Goal: Task Accomplishment & Management: Use online tool/utility

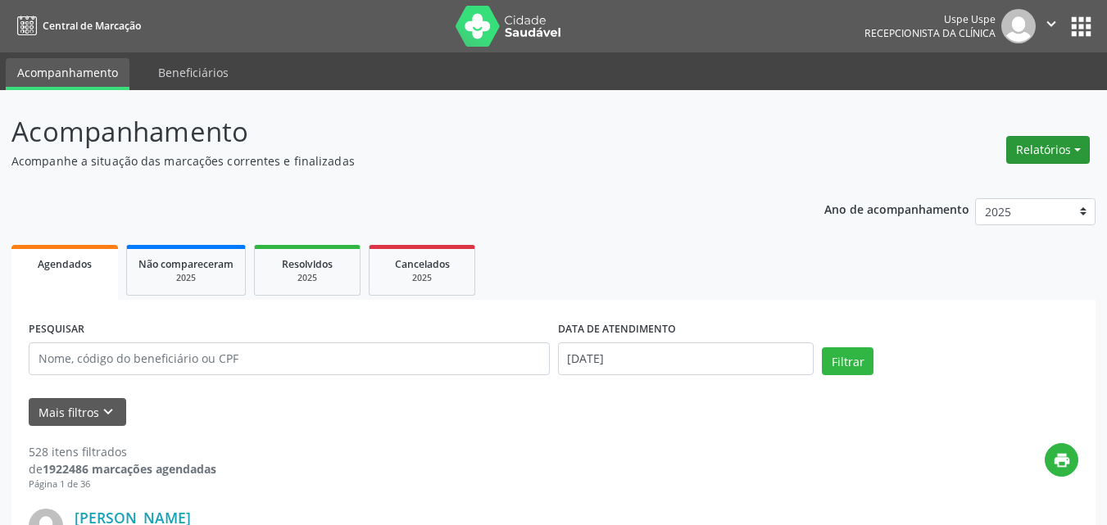
click at [1053, 149] on button "Relatórios" at bounding box center [1048, 150] width 84 height 28
click at [990, 184] on link "Agendamentos" at bounding box center [1003, 185] width 176 height 23
select select "8"
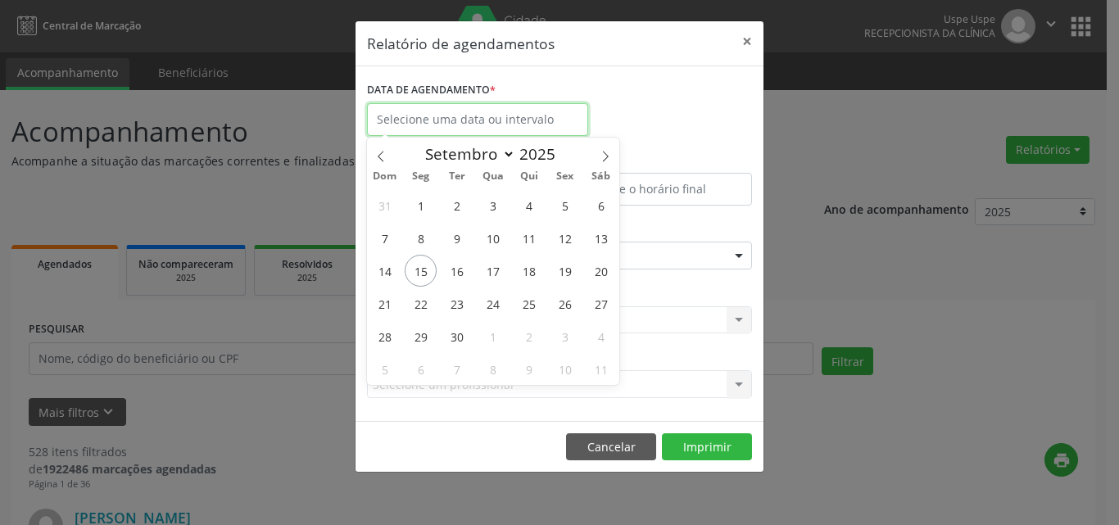
click at [385, 115] on input "text" at bounding box center [477, 119] width 221 height 33
click at [422, 271] on span "15" at bounding box center [421, 271] width 32 height 32
type input "[DATE]"
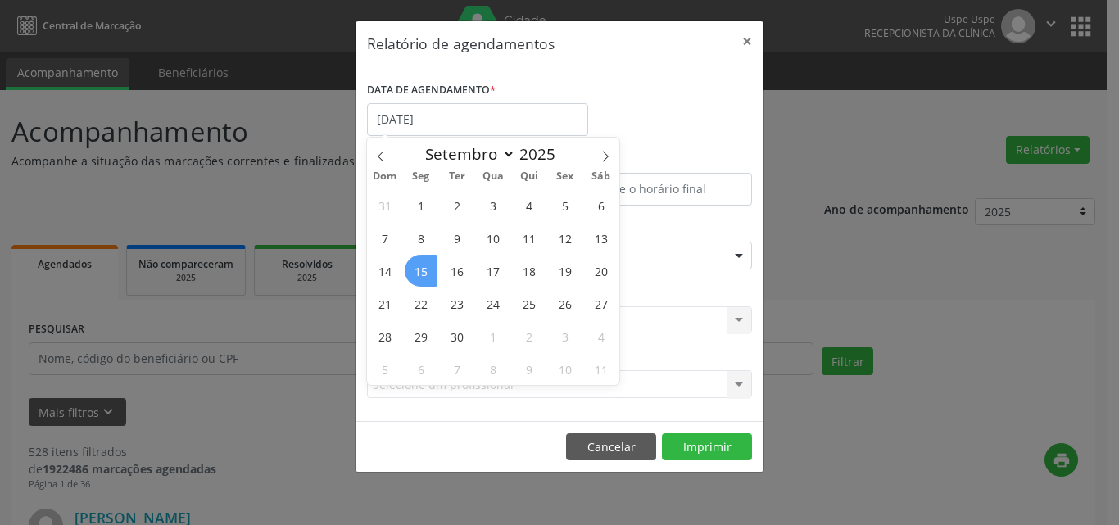
click at [422, 271] on span "15" at bounding box center [421, 271] width 32 height 32
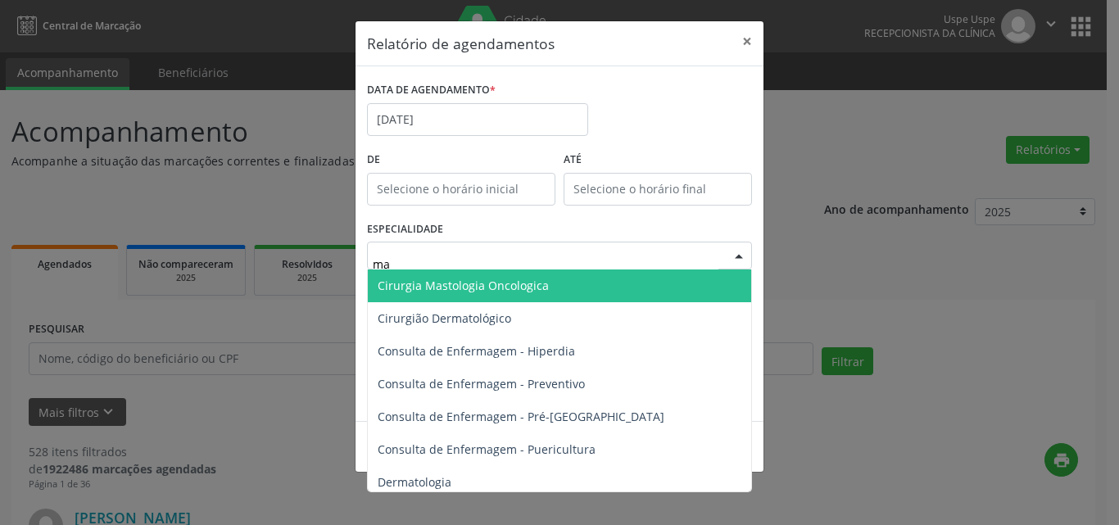
type input "m"
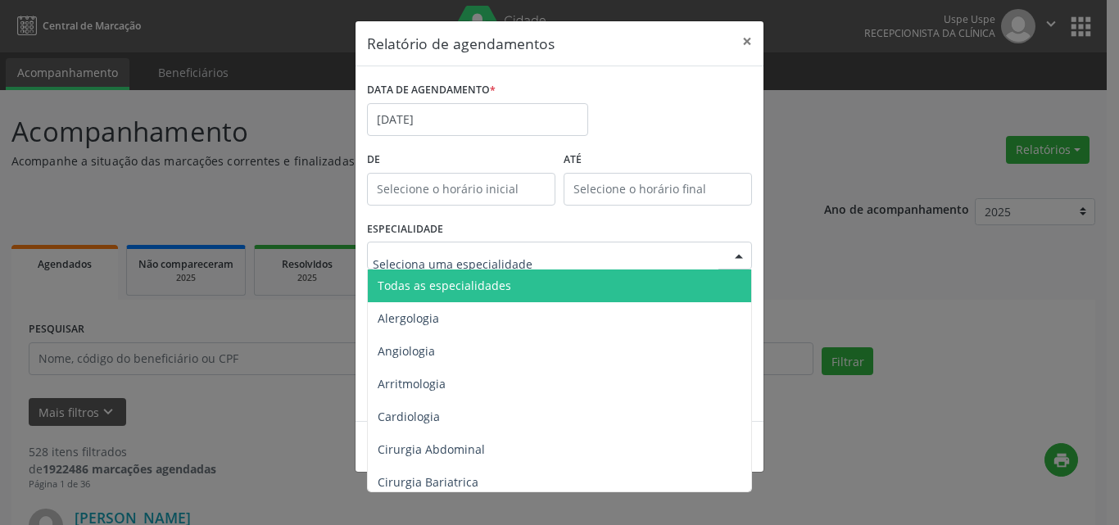
click at [473, 288] on span "Todas as especialidades" at bounding box center [445, 286] width 134 height 16
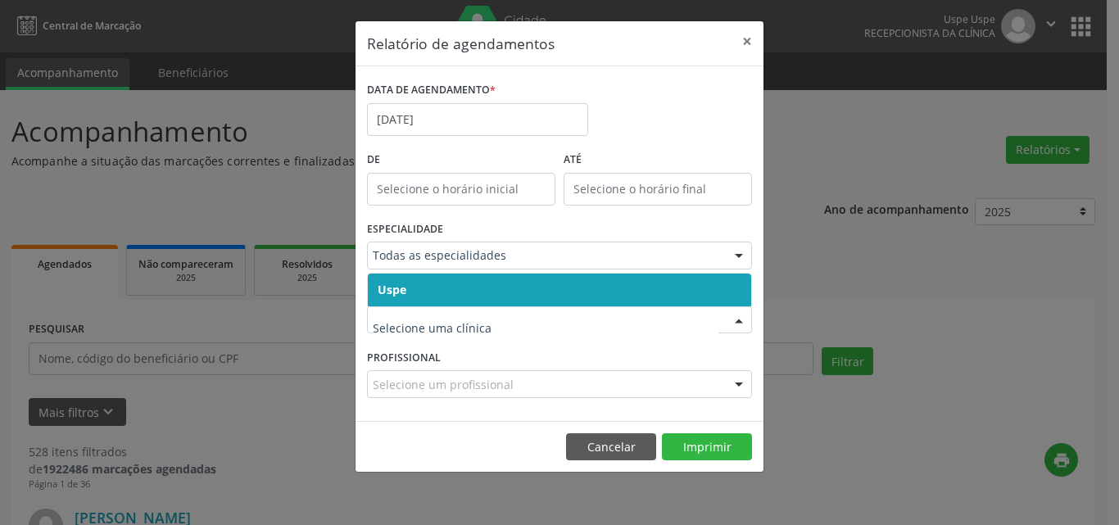
click at [393, 292] on span "Uspe" at bounding box center [392, 290] width 29 height 16
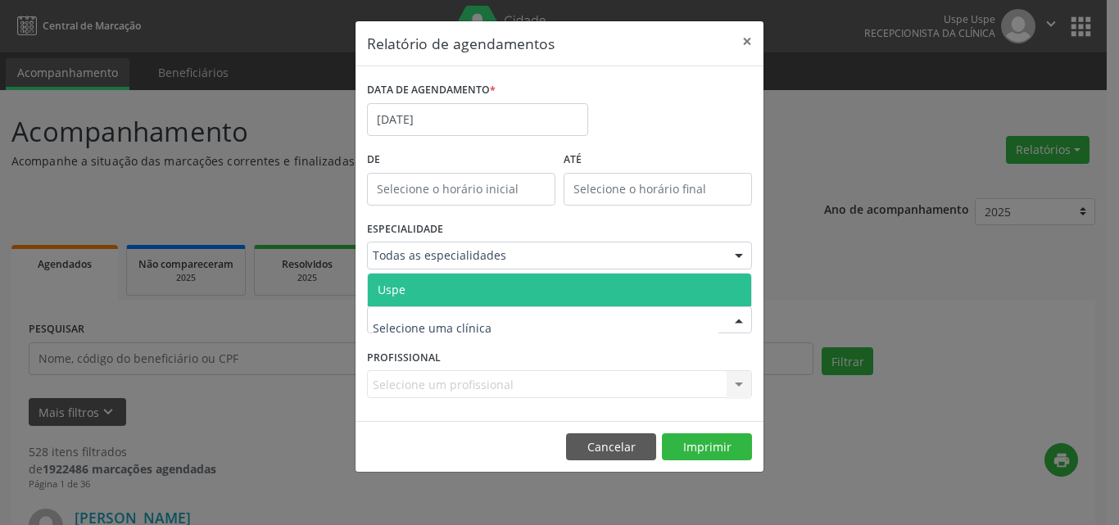
click at [396, 292] on span "Uspe" at bounding box center [392, 290] width 28 height 16
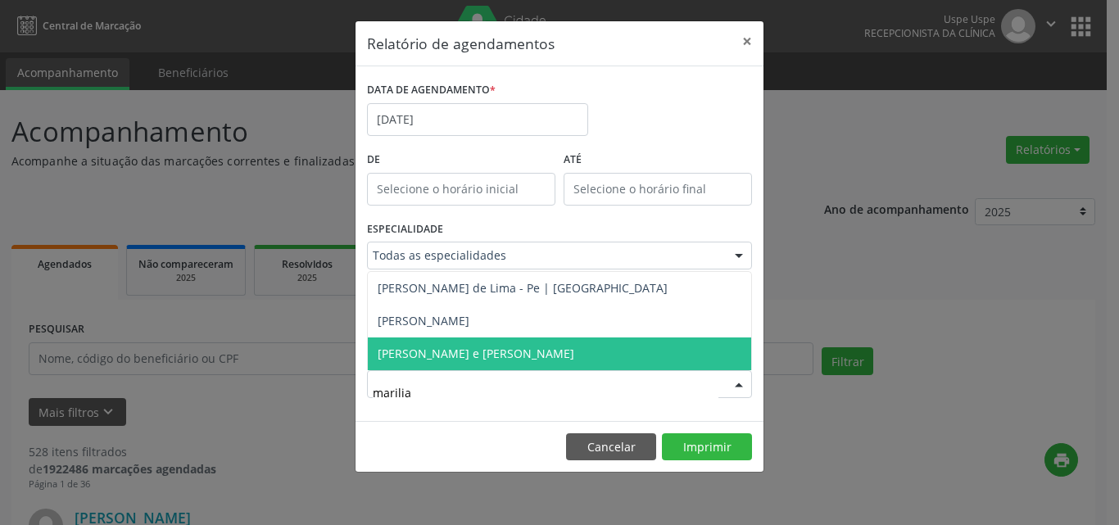
click at [399, 350] on span "[PERSON_NAME] e [PERSON_NAME]" at bounding box center [476, 354] width 197 height 16
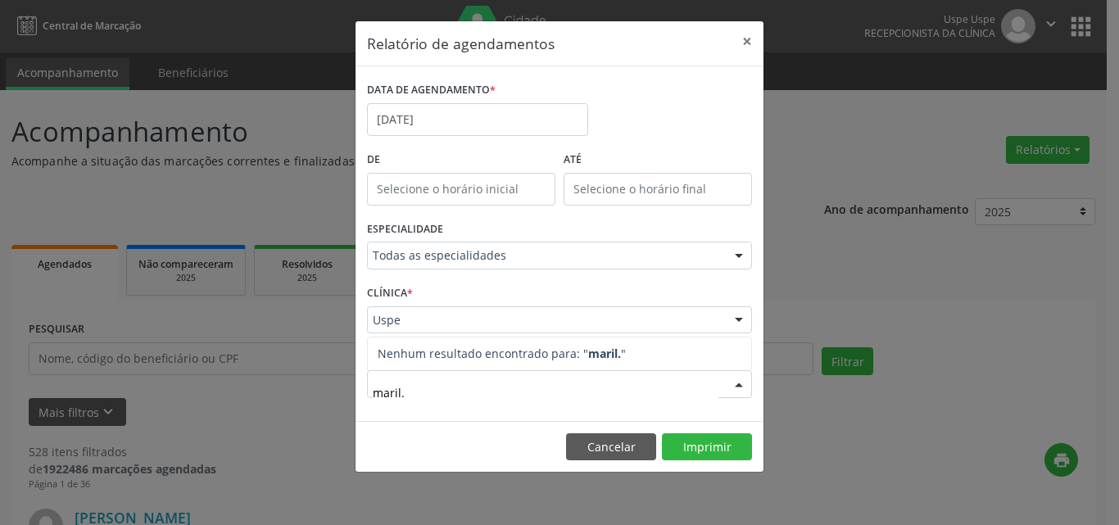
type input "maril"
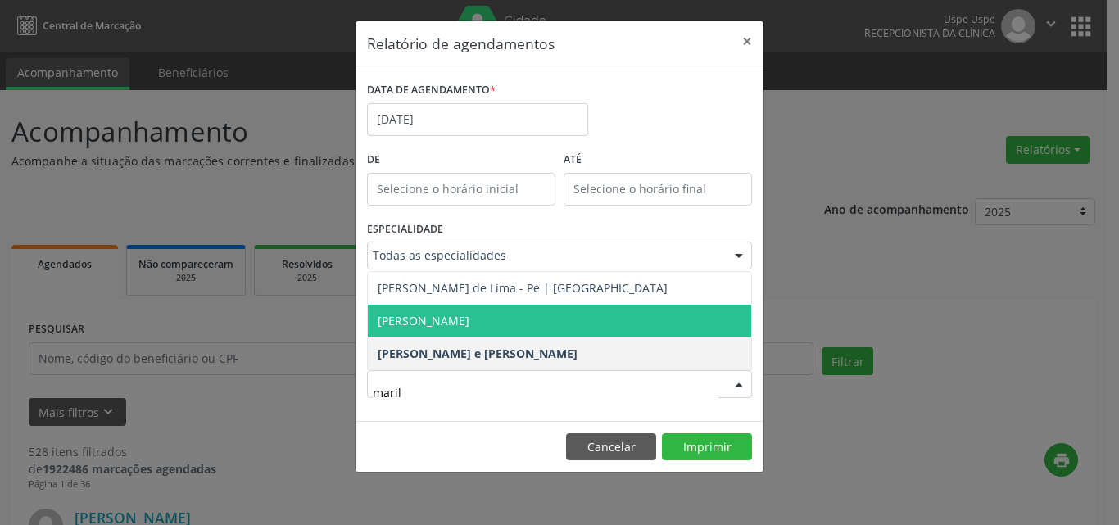
drag, startPoint x: 443, startPoint y: 320, endPoint x: 656, endPoint y: 395, distance: 225.2
click at [443, 319] on span "[PERSON_NAME]" at bounding box center [424, 321] width 92 height 16
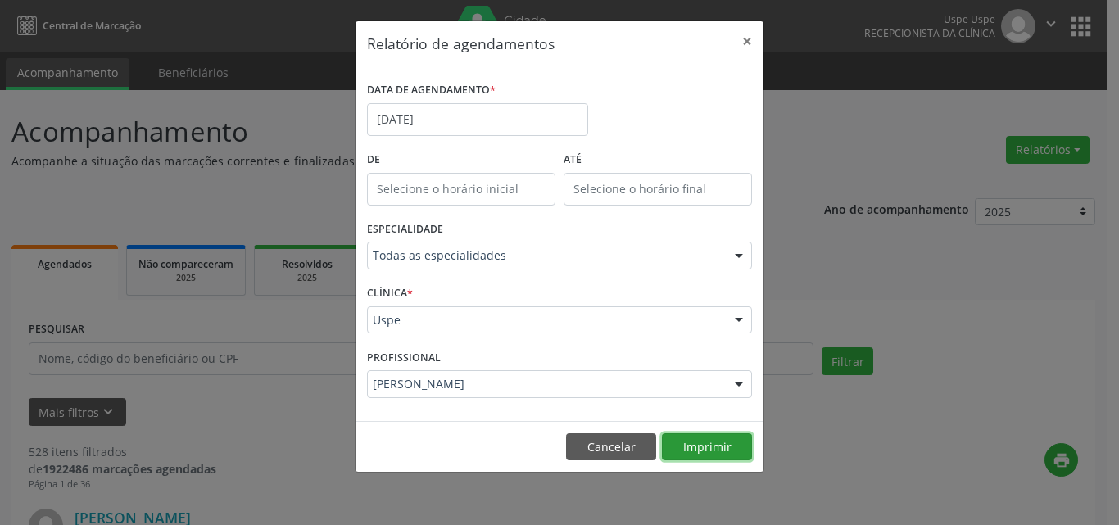
click at [683, 438] on button "Imprimir" at bounding box center [707, 447] width 90 height 28
